Goal: Task Accomplishment & Management: Use online tool/utility

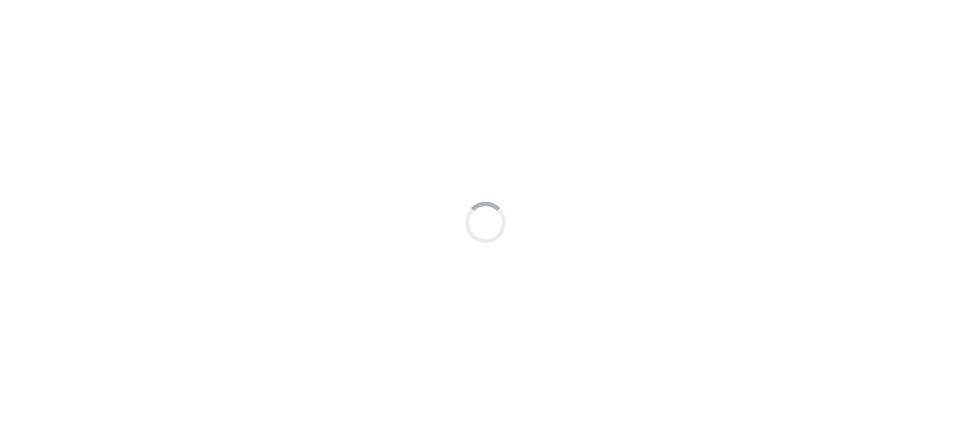
scroll to position [9, 0]
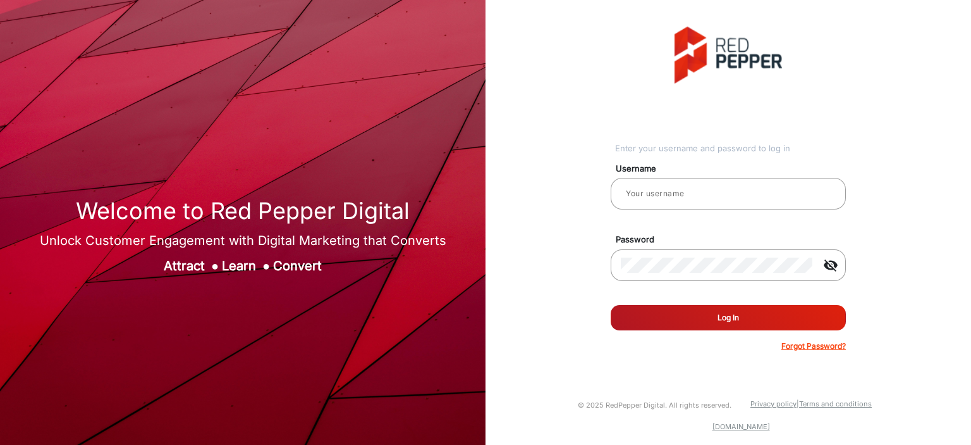
type input "[PERSON_NAME]"
click at [746, 325] on button "Log In" at bounding box center [728, 317] width 235 height 25
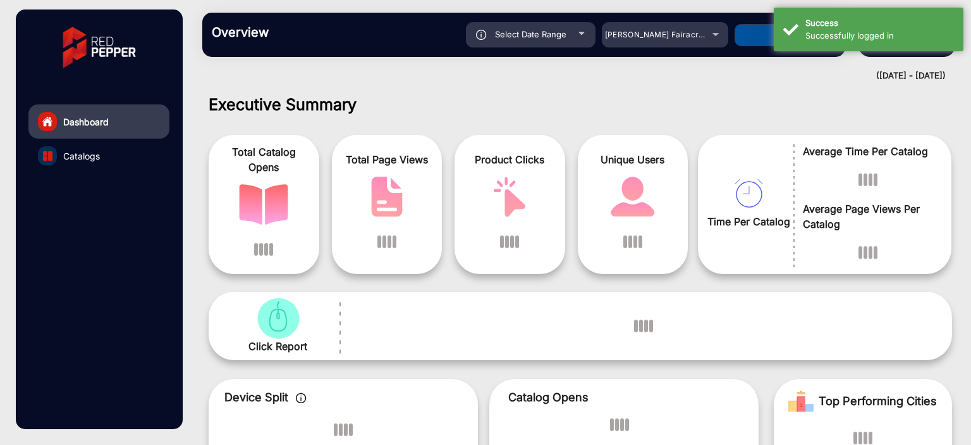
scroll to position [9, 0]
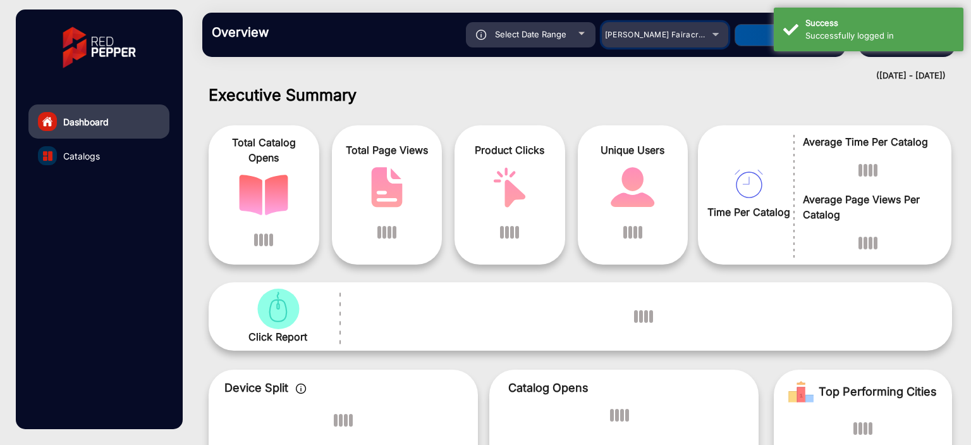
click at [701, 40] on div "[PERSON_NAME] Fairacre Farms" at bounding box center [655, 34] width 101 height 15
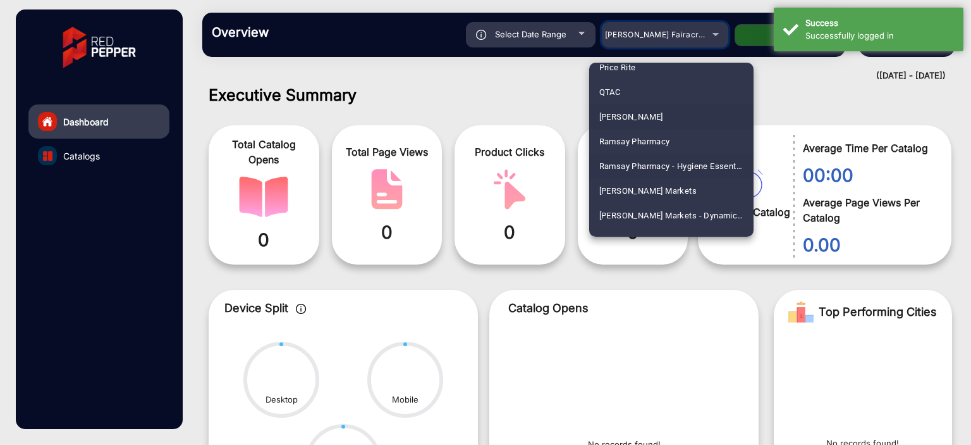
scroll to position [2991, 0]
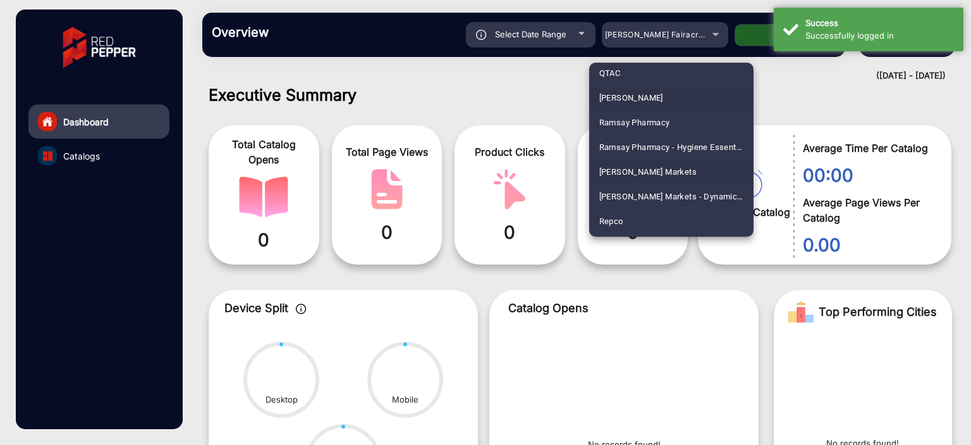
click at [673, 171] on mat-option "[PERSON_NAME] Markets" at bounding box center [671, 171] width 164 height 25
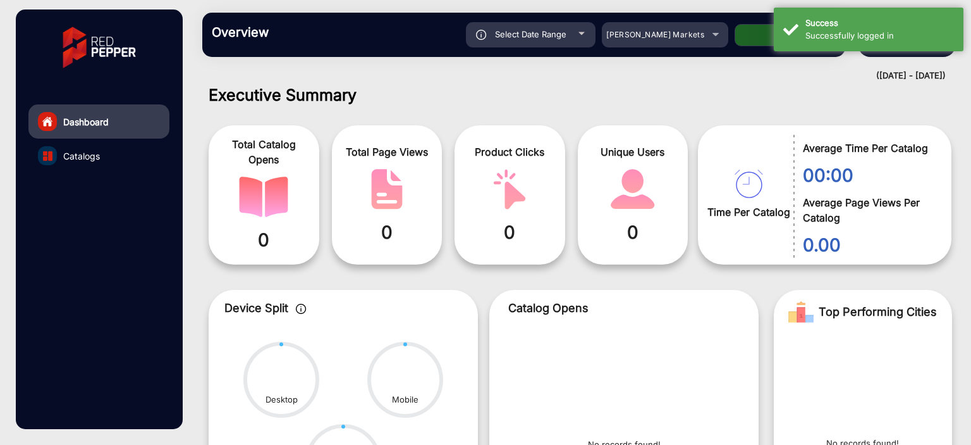
click at [554, 30] on span "Select Date Range" at bounding box center [530, 34] width 71 height 10
type input "[DATE]"
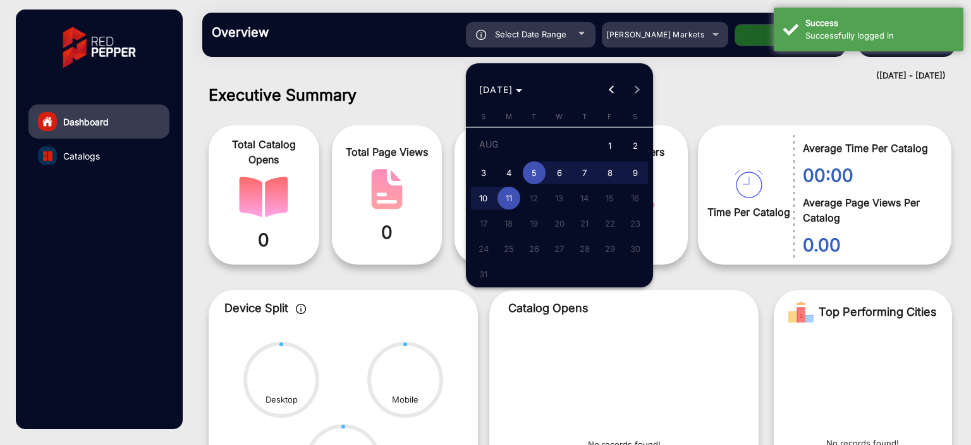
click at [513, 195] on span "11" at bounding box center [509, 198] width 23 height 23
type input "[DATE]"
click at [513, 195] on span "11" at bounding box center [509, 198] width 23 height 23
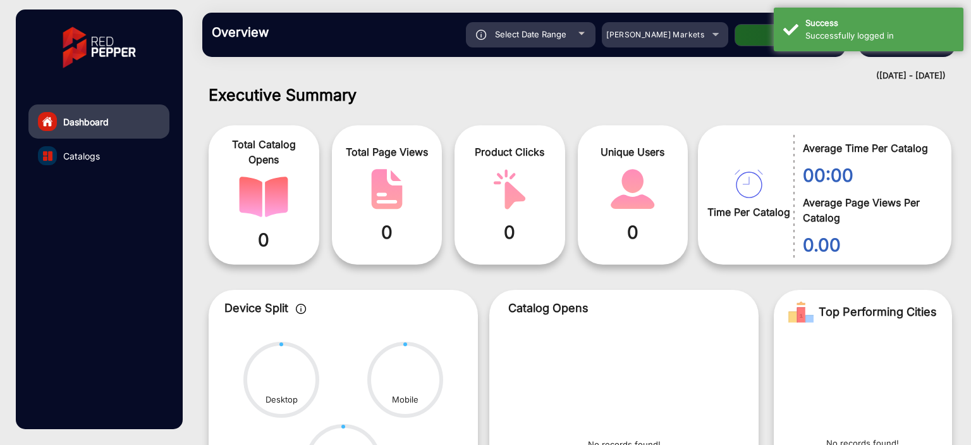
type input "[DATE]"
click at [745, 35] on button "Apply" at bounding box center [785, 35] width 101 height 22
type input "[DATE]"
